Goal: Find specific page/section: Find specific page/section

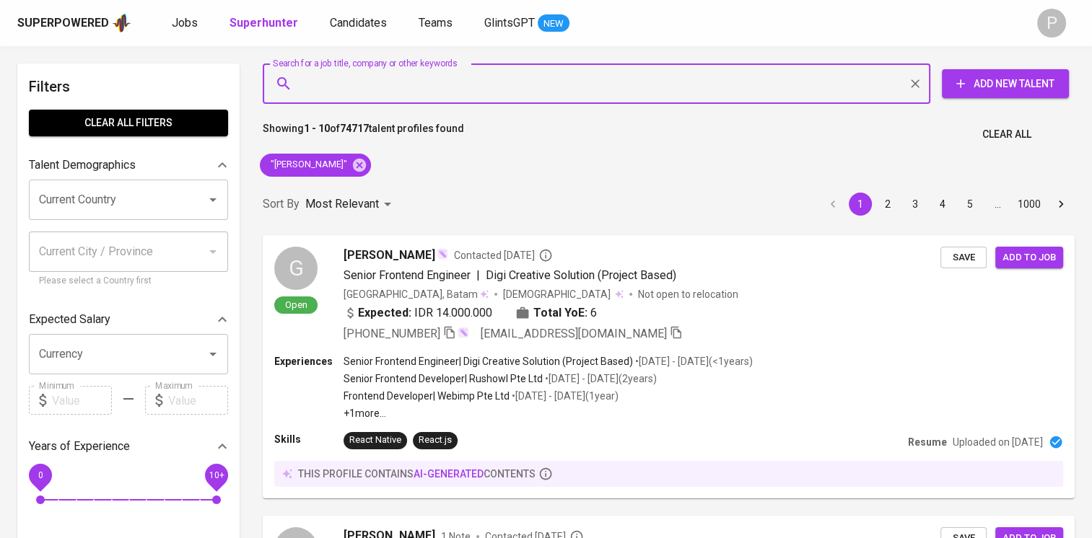
click at [510, 91] on input "Search for a job title, company or other keywords" at bounding box center [600, 83] width 604 height 27
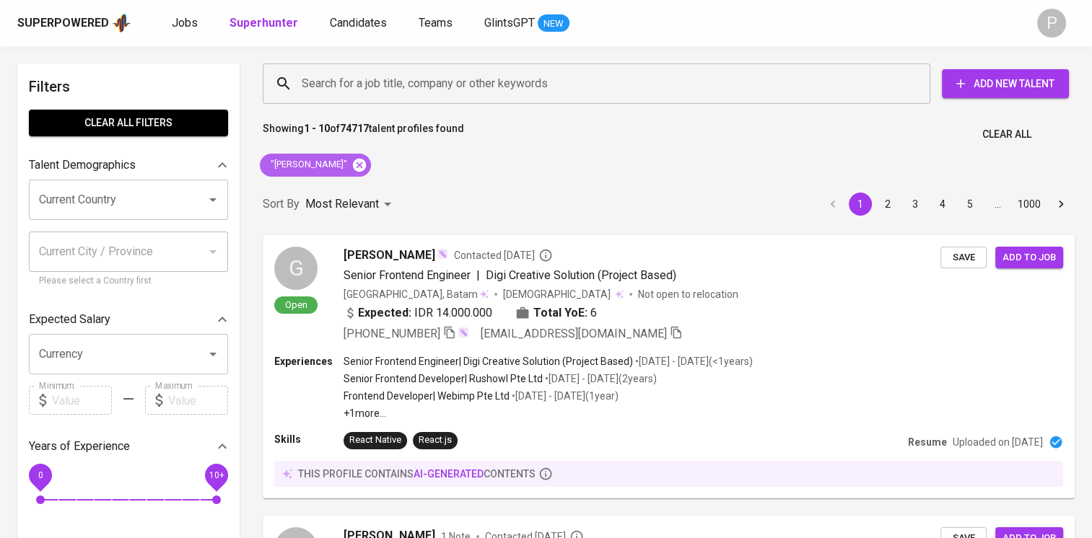
click at [366, 160] on icon at bounding box center [359, 164] width 13 height 13
click at [418, 90] on input "Search for a job title, company or other keywords" at bounding box center [600, 83] width 604 height 27
click at [424, 82] on input "Search for a job title, company or other keywords" at bounding box center [600, 83] width 604 height 27
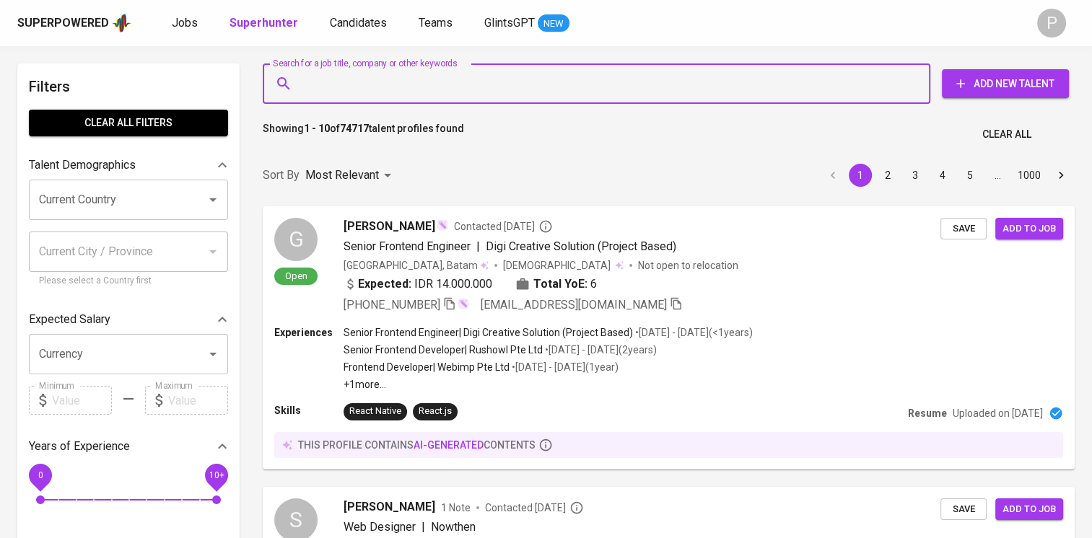
click at [393, 88] on input "Search for a job title, company or other keywords" at bounding box center [600, 83] width 604 height 27
paste input "[PERSON_NAME]"
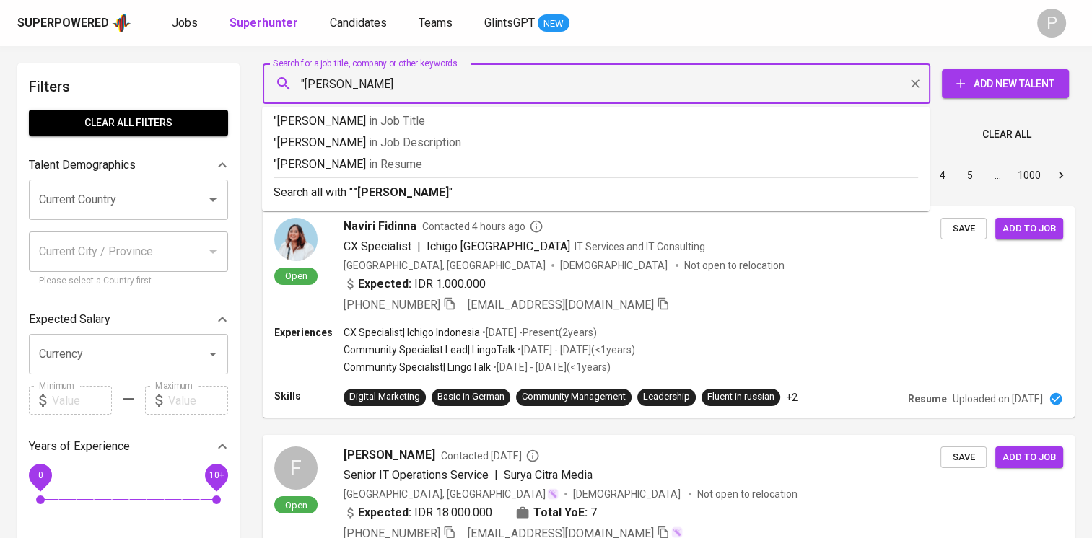
type input ""[PERSON_NAME]""
